Goal: Transaction & Acquisition: Purchase product/service

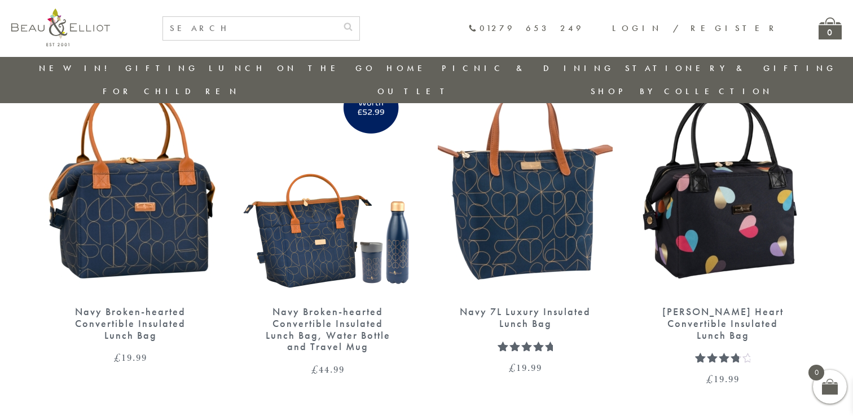
scroll to position [444, 0]
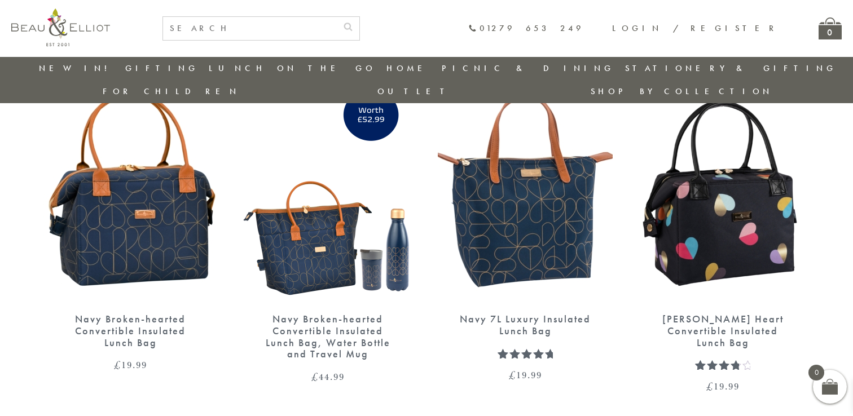
click at [734, 212] on img at bounding box center [722, 190] width 175 height 226
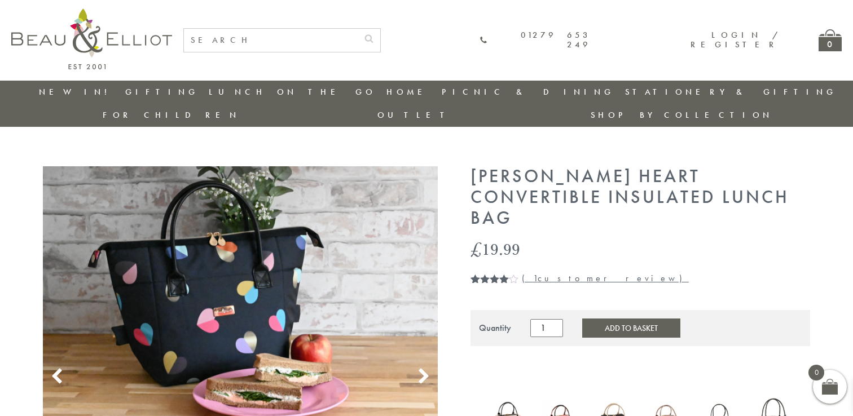
click at [423, 369] on use at bounding box center [424, 376] width 10 height 15
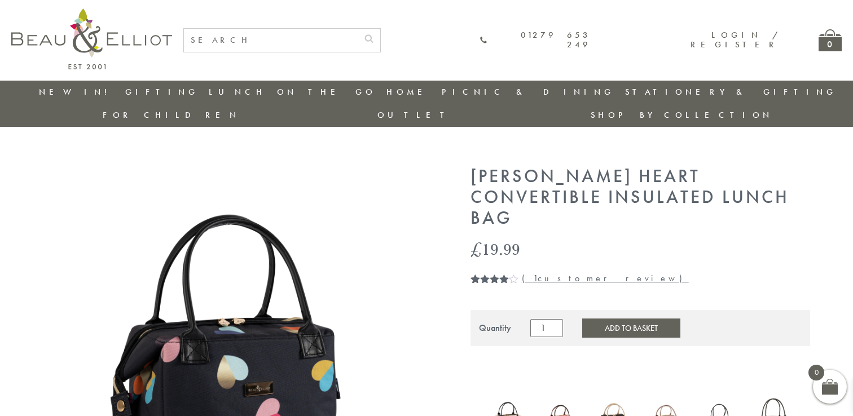
click at [542, 273] on link "( 1 customer review)" at bounding box center [605, 279] width 167 height 12
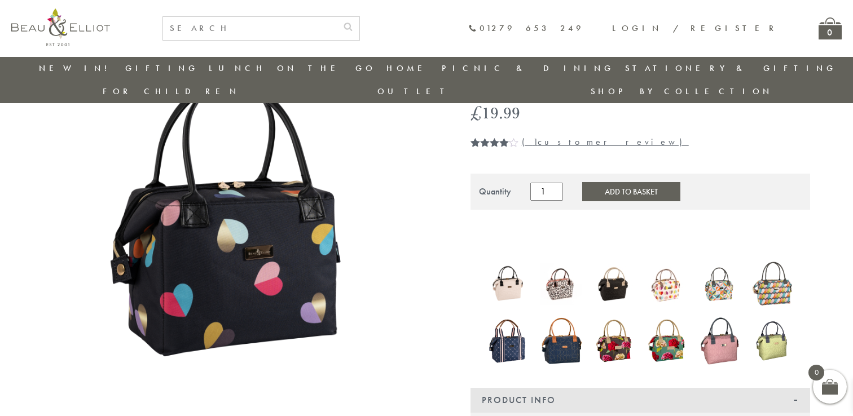
scroll to position [106, 0]
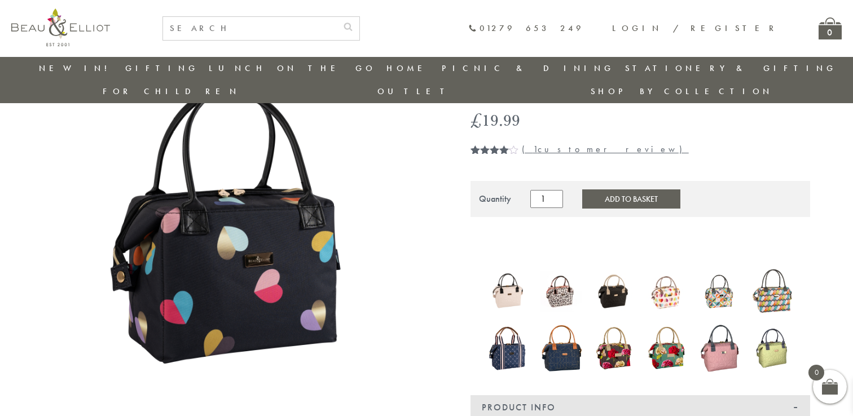
click at [544, 143] on link "( 1 customer review)" at bounding box center [605, 149] width 167 height 12
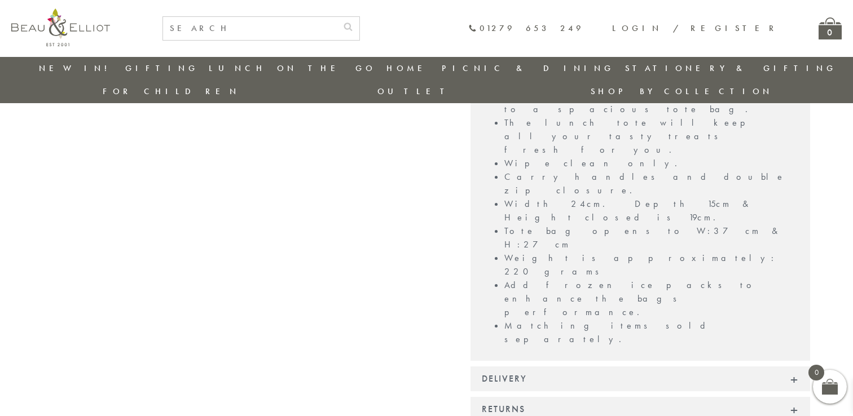
scroll to position [830, 0]
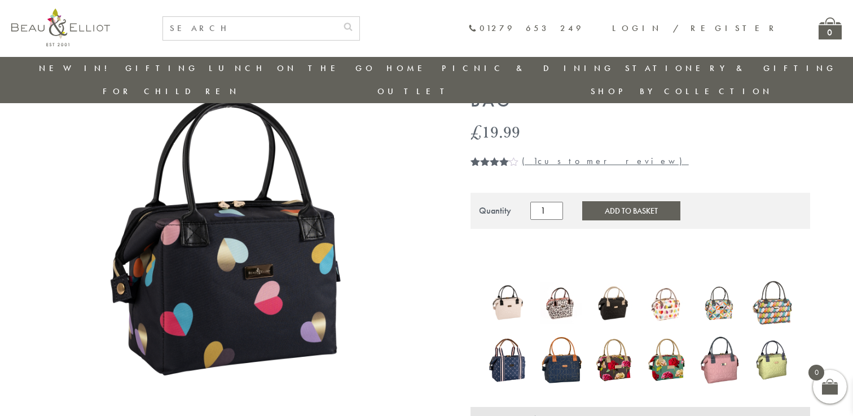
scroll to position [104, 0]
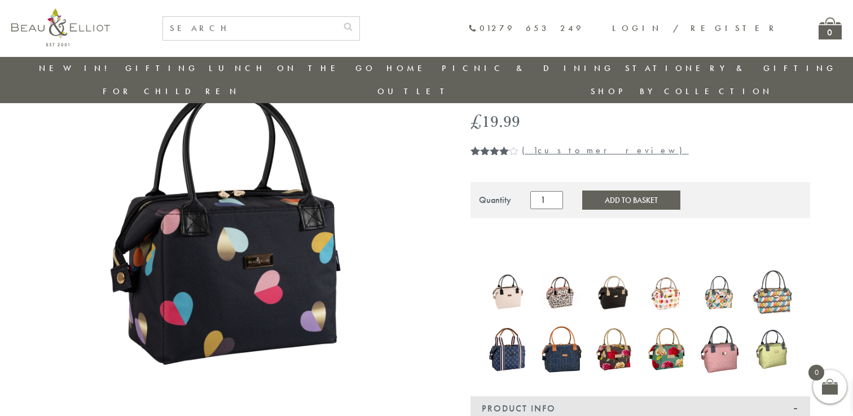
click at [394, 242] on img at bounding box center [240, 235] width 395 height 395
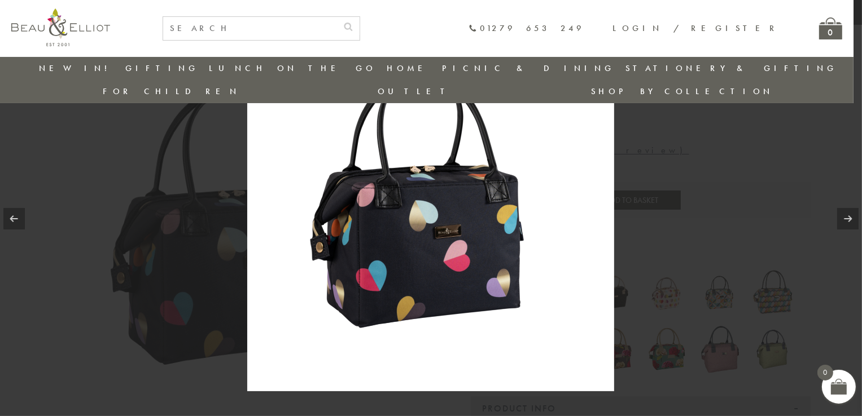
click at [176, 241] on div at bounding box center [431, 208] width 862 height 416
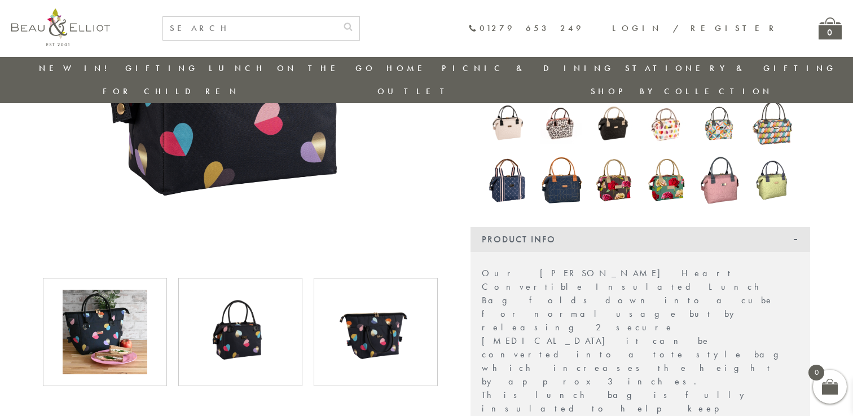
scroll to position [279, 0]
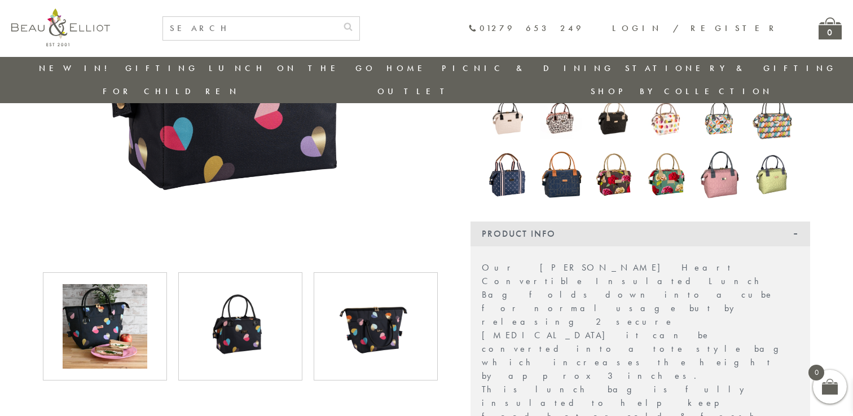
click at [96, 286] on img at bounding box center [105, 326] width 85 height 85
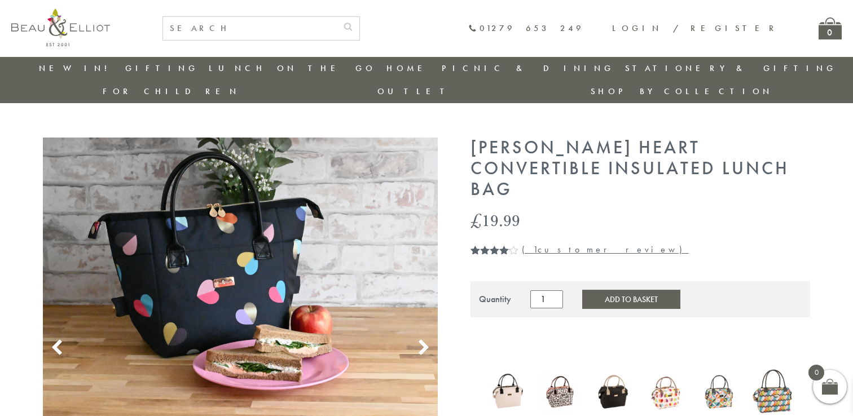
scroll to position [0, 0]
